Goal: Task Accomplishment & Management: Complete application form

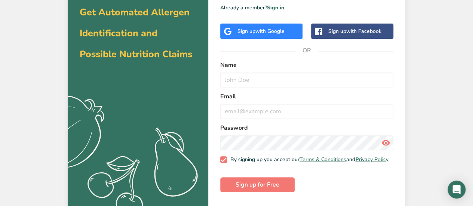
scroll to position [47, 0]
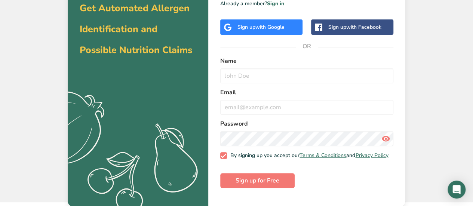
click at [253, 31] on div "Sign up with Google" at bounding box center [261, 26] width 82 height 15
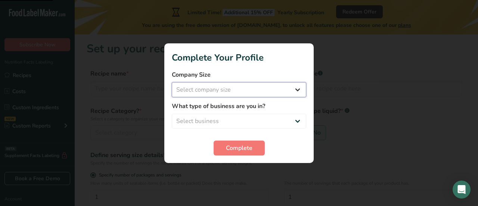
click at [186, 90] on select "Select company size Fewer than 10 Employees 10 to 50 Employees 51 to 500 Employ…" at bounding box center [239, 89] width 134 height 15
select select "4"
click at [172, 82] on select "Select company size Fewer than 10 Employees 10 to 50 Employees 51 to 500 Employ…" at bounding box center [239, 89] width 134 height 15
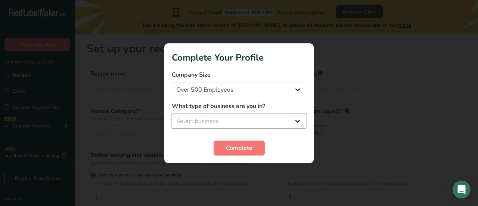
click at [205, 123] on select "Select business Packaged Food Manufacturer Restaurant & Cafe Bakery Meal Plans …" at bounding box center [239, 121] width 134 height 15
select select "2"
click at [172, 114] on select "Select business Packaged Food Manufacturer Restaurant & Cafe Bakery Meal Plans …" at bounding box center [239, 121] width 134 height 15
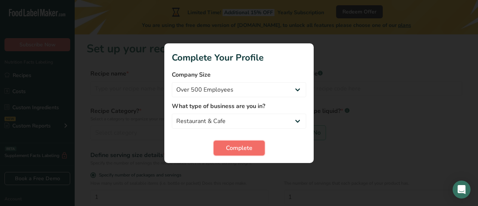
click at [235, 145] on span "Complete" at bounding box center [239, 147] width 27 height 9
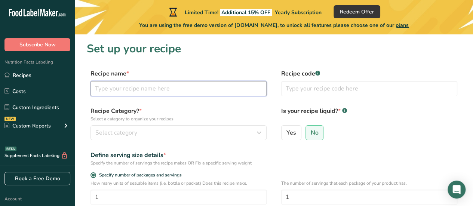
click at [98, 90] on input "text" at bounding box center [178, 88] width 176 height 15
click at [111, 92] on input "text" at bounding box center [178, 88] width 176 height 15
paste input "Mutton Hyderabadi"
type input "Mutton Hyderabadi"
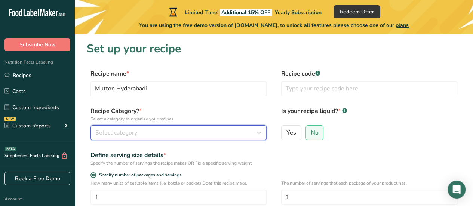
click at [123, 131] on span "Select category" at bounding box center [116, 132] width 42 height 9
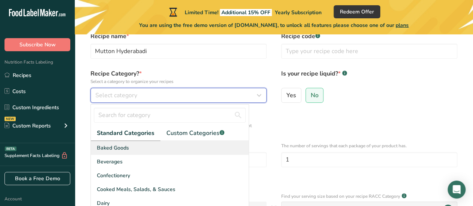
scroll to position [75, 0]
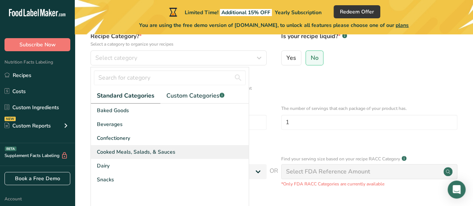
click at [154, 155] on span "Cooked Meals, Salads, & Sauces" at bounding box center [136, 152] width 78 height 8
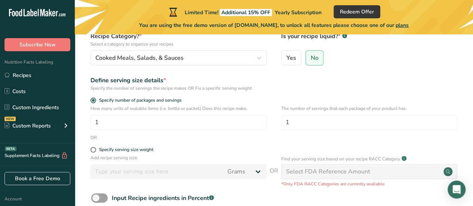
scroll to position [112, 0]
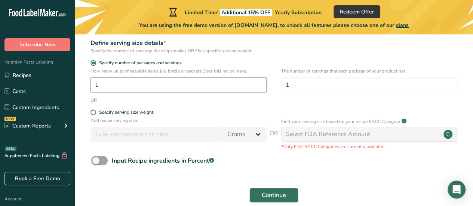
click at [106, 88] on input "1" at bounding box center [178, 84] width 176 height 15
click at [138, 114] on div "Specify serving size weight" at bounding box center [126, 112] width 54 height 6
click at [95, 114] on input "Specify serving size weight" at bounding box center [92, 112] width 5 height 5
radio input "true"
radio input "false"
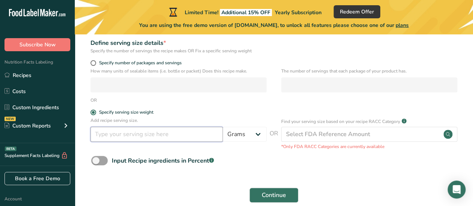
click at [155, 136] on input "number" at bounding box center [156, 134] width 132 height 15
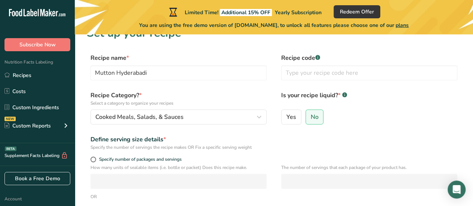
scroll to position [0, 0]
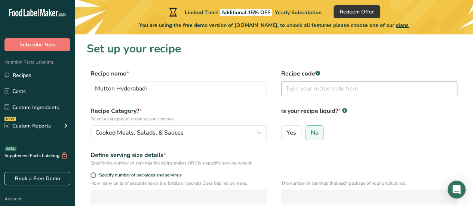
type input "100"
click at [302, 90] on input "text" at bounding box center [369, 88] width 176 height 15
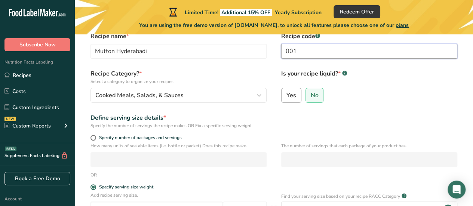
type input "001"
click at [289, 95] on span "Yes" at bounding box center [291, 95] width 10 height 7
click at [286, 95] on input "Yes" at bounding box center [283, 95] width 5 height 5
radio input "true"
radio input "false"
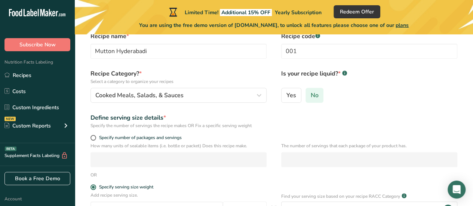
select select "22"
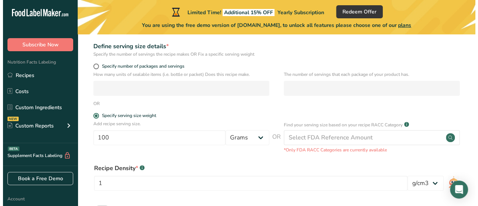
scroll to position [112, 0]
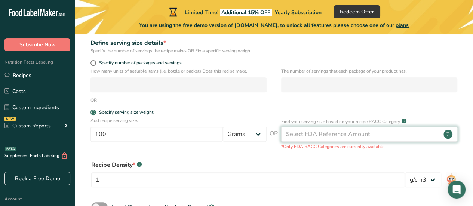
click at [338, 135] on div "Select FDA Reference Amount" at bounding box center [328, 134] width 84 height 9
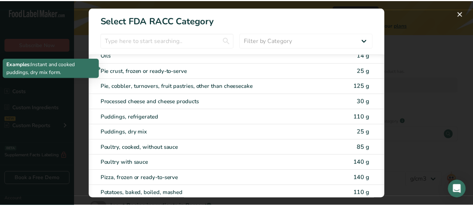
scroll to position [1195, 0]
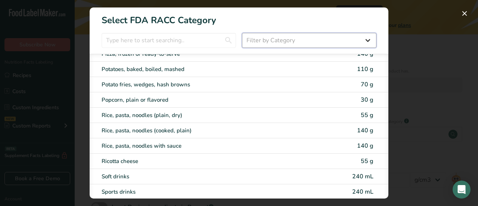
click at [281, 42] on select "Filter by Category All Bakery products [GEOGRAPHIC_DATA] Cereals and other grai…" at bounding box center [309, 40] width 134 height 15
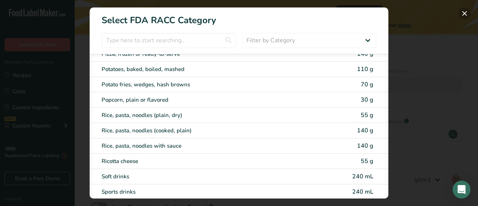
click at [462, 15] on button "RACC Category Selection Modal" at bounding box center [465, 13] width 12 height 12
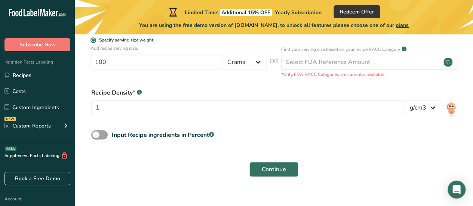
scroll to position [195, 0]
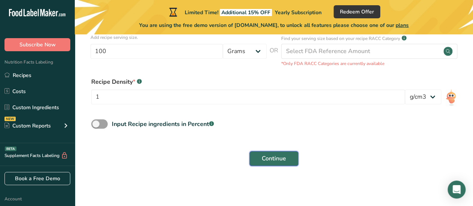
click at [274, 158] on span "Continue" at bounding box center [273, 158] width 24 height 9
